Goal: Information Seeking & Learning: Learn about a topic

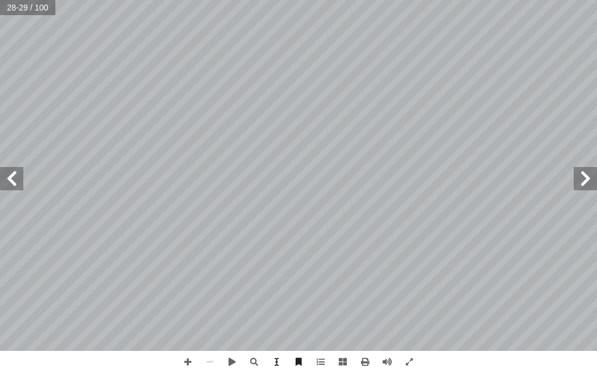
click at [577, 176] on span at bounding box center [584, 178] width 23 height 23
click at [588, 180] on span at bounding box center [584, 178] width 23 height 23
click at [6, 175] on span at bounding box center [11, 178] width 23 height 23
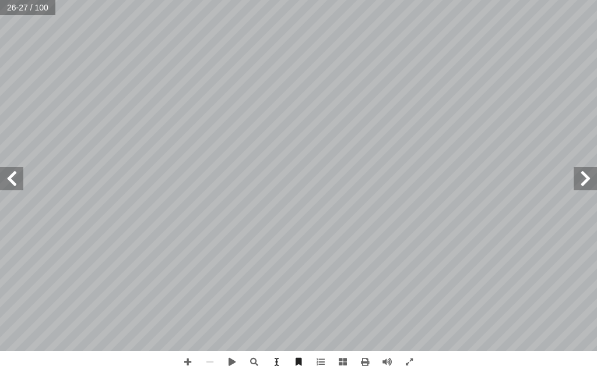
click at [583, 190] on span at bounding box center [584, 178] width 23 height 23
click at [16, 175] on span at bounding box center [11, 178] width 23 height 23
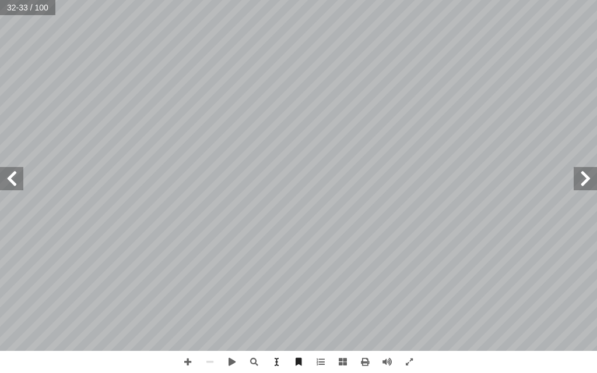
click at [16, 175] on span at bounding box center [11, 178] width 23 height 23
click at [13, 178] on span at bounding box center [11, 178] width 23 height 23
click at [578, 180] on span at bounding box center [584, 178] width 23 height 23
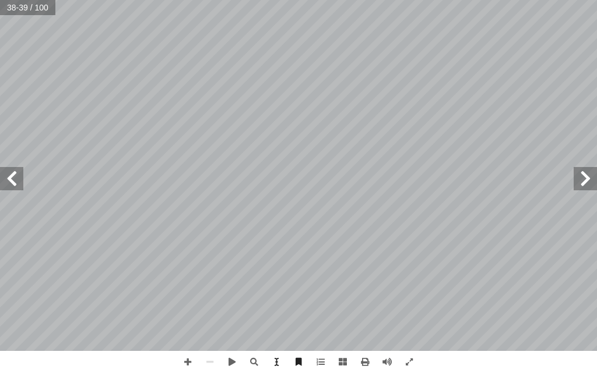
click at [578, 180] on span at bounding box center [584, 178] width 23 height 23
